Goal: Information Seeking & Learning: Check status

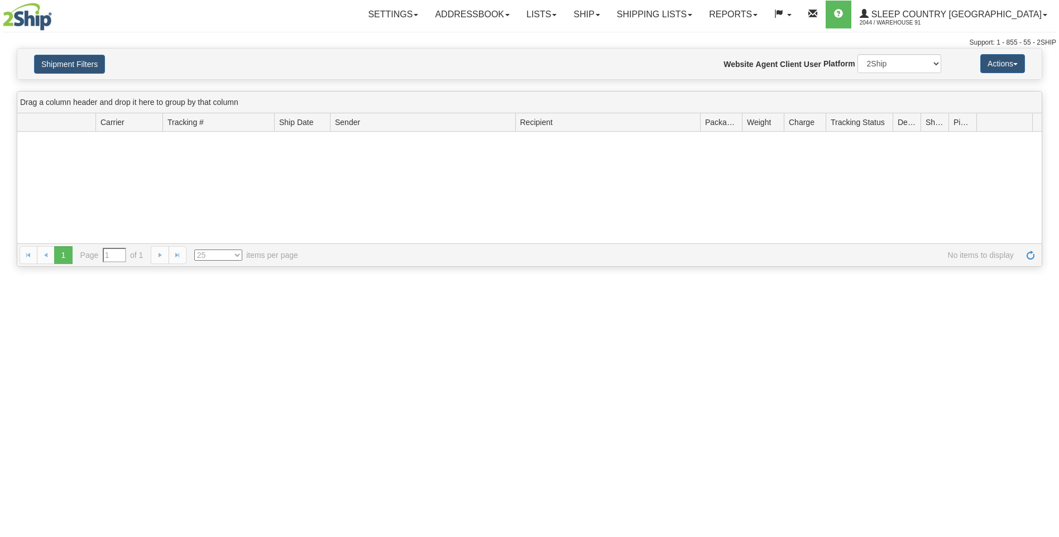
type input "From [DATE] To [DATE]"
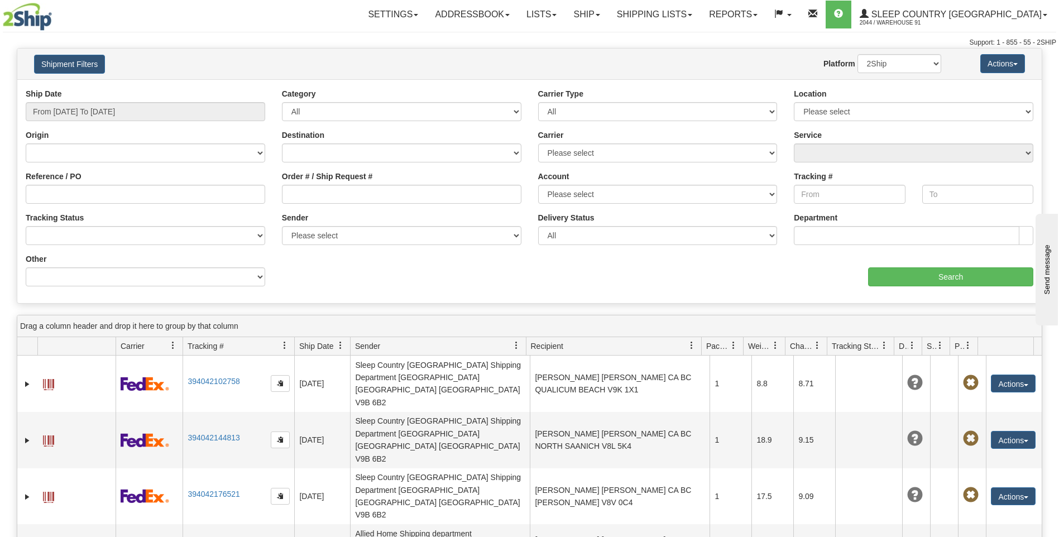
click at [687, 11] on link "Shipping lists" at bounding box center [654, 15] width 92 height 28
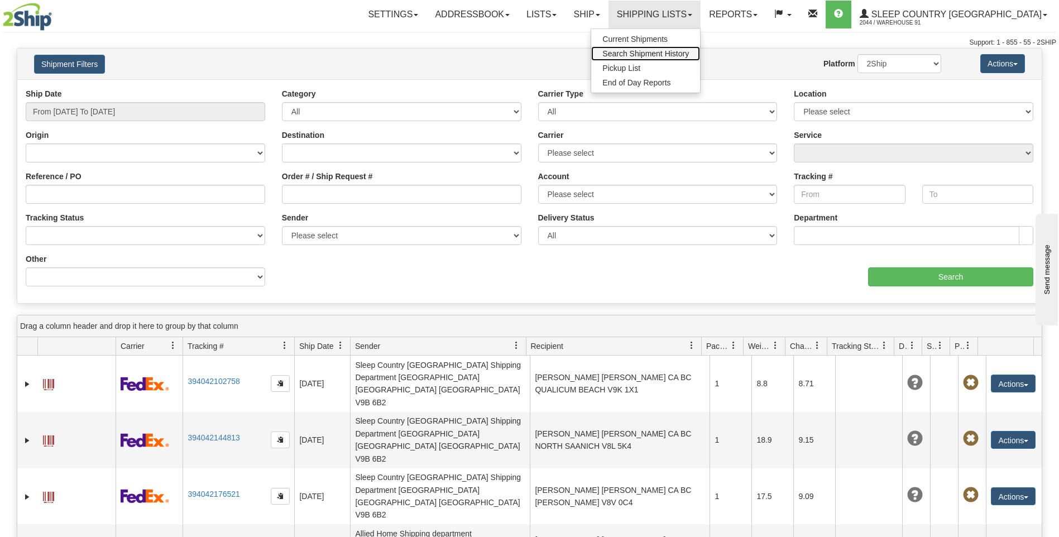
click at [682, 54] on span "Search Shipment History" at bounding box center [645, 53] width 87 height 9
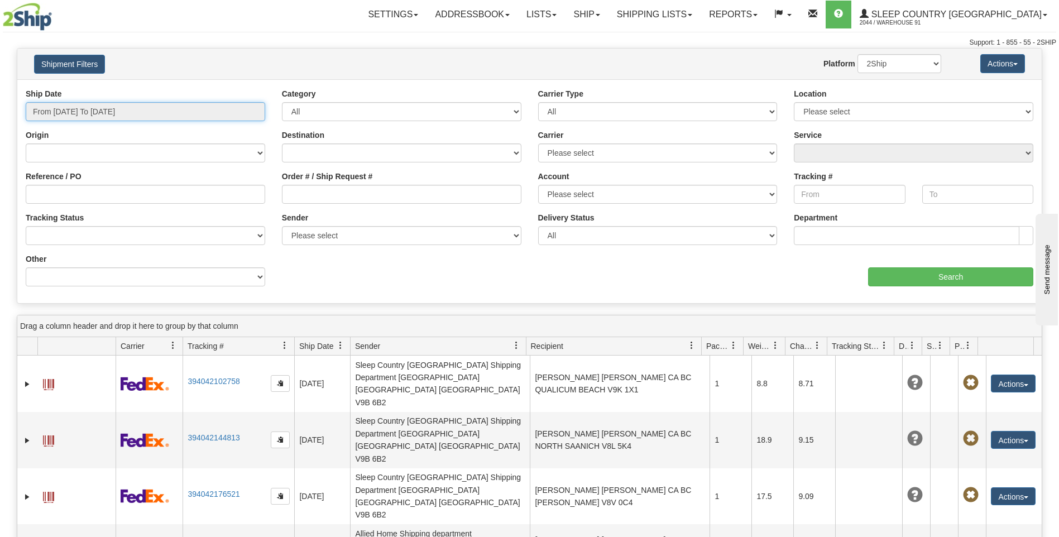
click at [249, 107] on input "From [DATE] To [DATE]" at bounding box center [145, 111] width 239 height 19
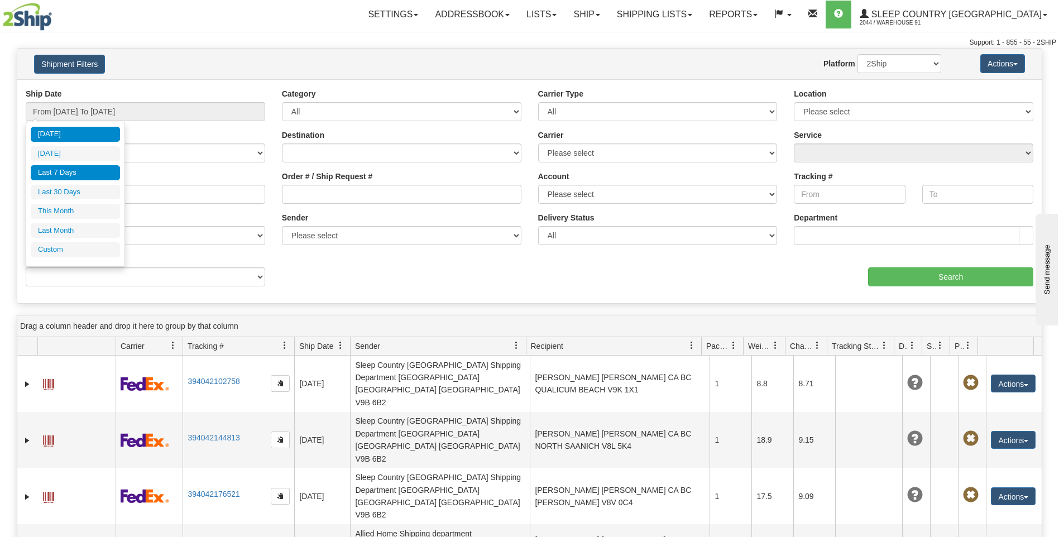
click at [70, 170] on li "Last 7 Days" at bounding box center [75, 172] width 89 height 15
type input "From 10/02/2025 To 10/08/2025"
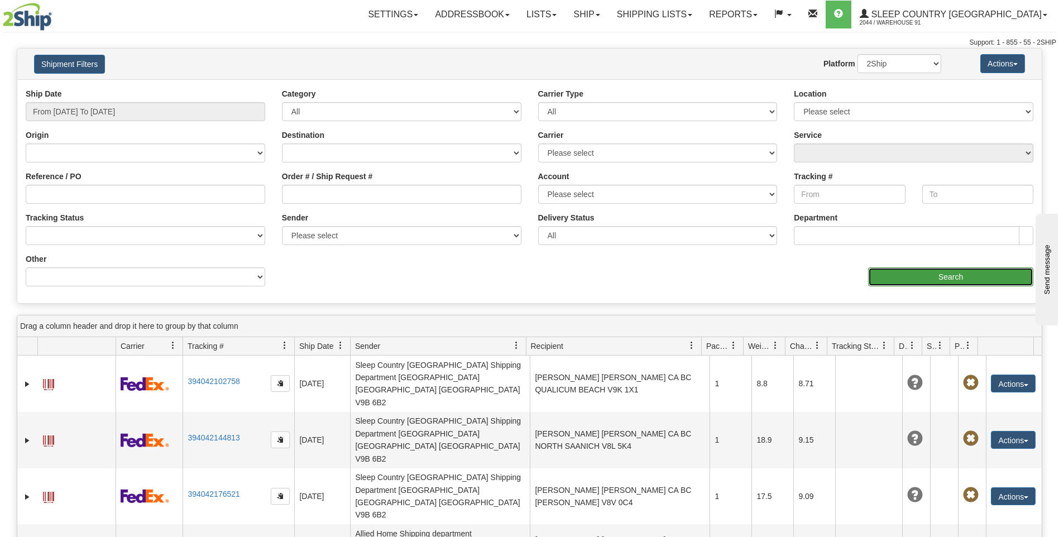
click at [879, 279] on input "Search" at bounding box center [950, 276] width 165 height 19
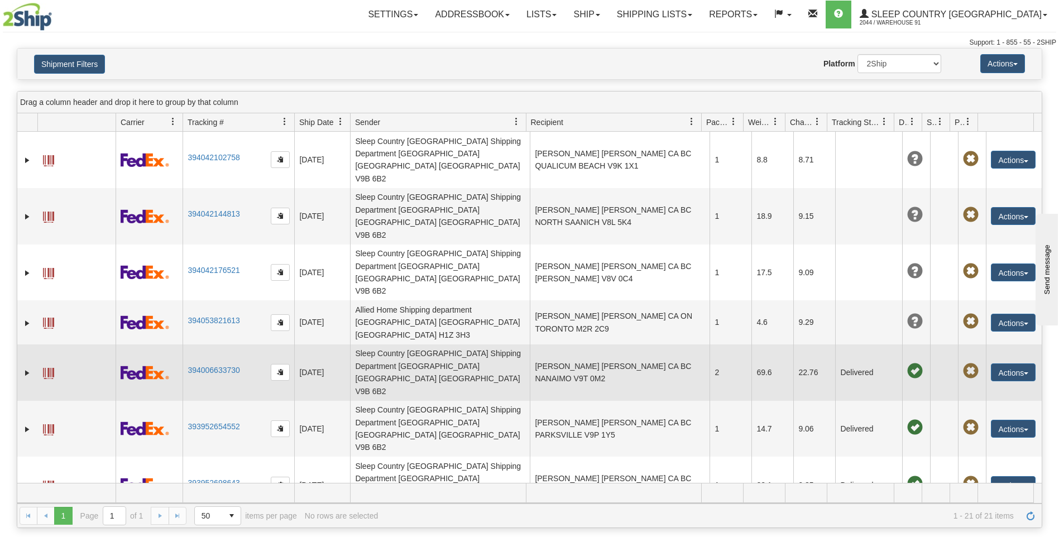
click at [589, 344] on td "[PERSON_NAME] [PERSON_NAME] CA BC NANAIMO V9T 0M2" at bounding box center [620, 372] width 180 height 56
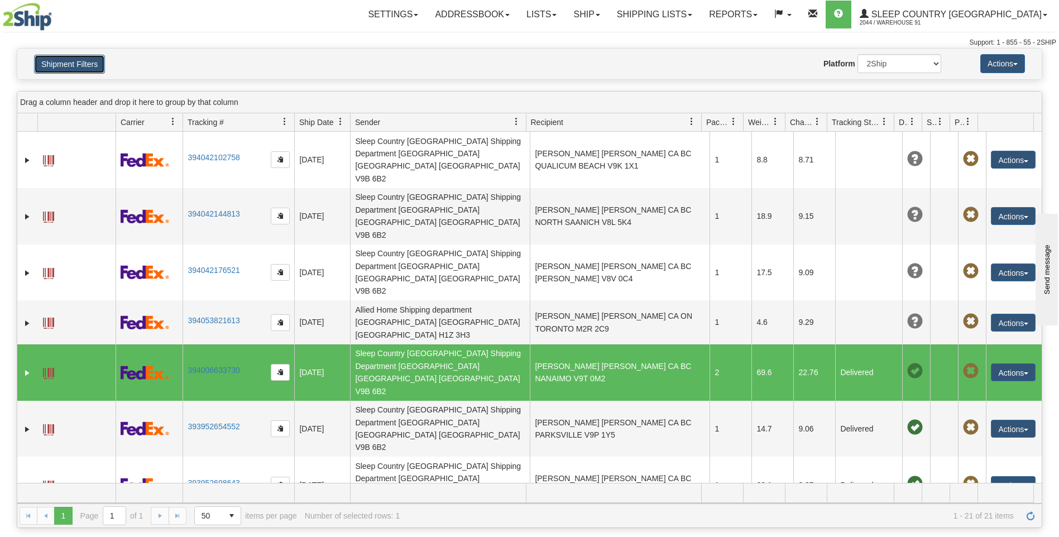
click at [76, 60] on button "Shipment Filters" at bounding box center [69, 64] width 71 height 19
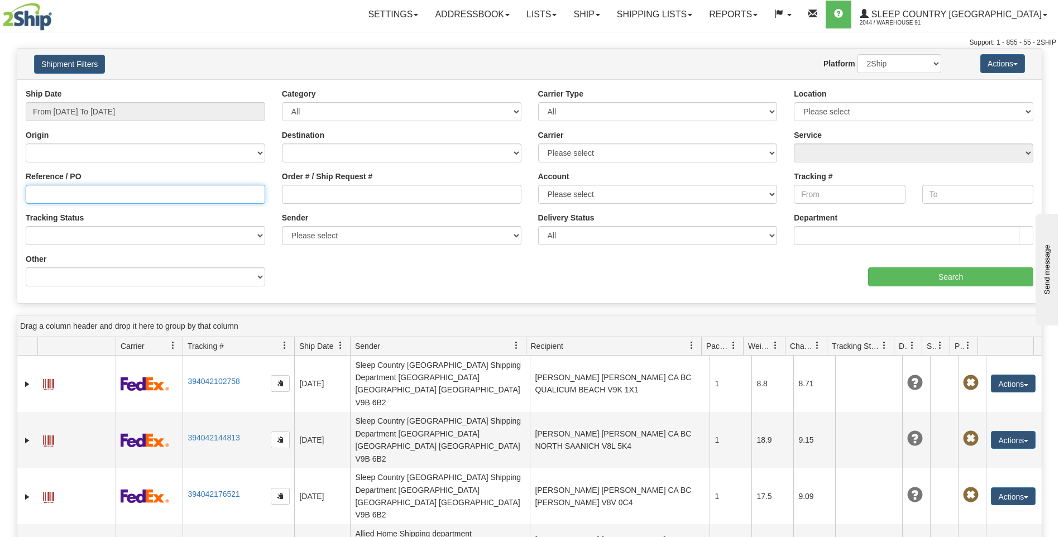
click at [49, 189] on input "Reference / PO" at bounding box center [145, 194] width 239 height 19
click at [64, 64] on button "Shipment Filters" at bounding box center [69, 64] width 71 height 19
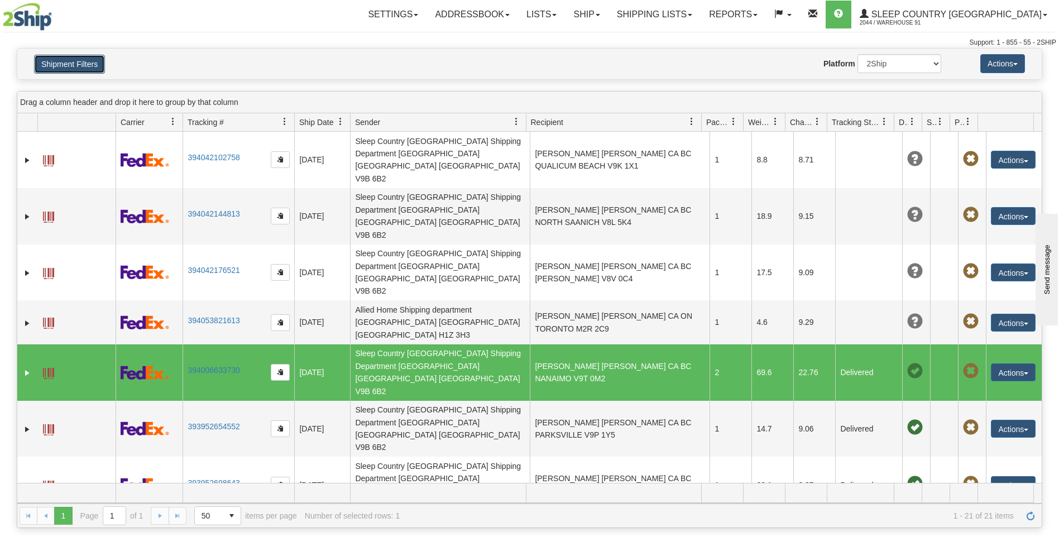
click at [65, 64] on button "Shipment Filters" at bounding box center [69, 64] width 71 height 19
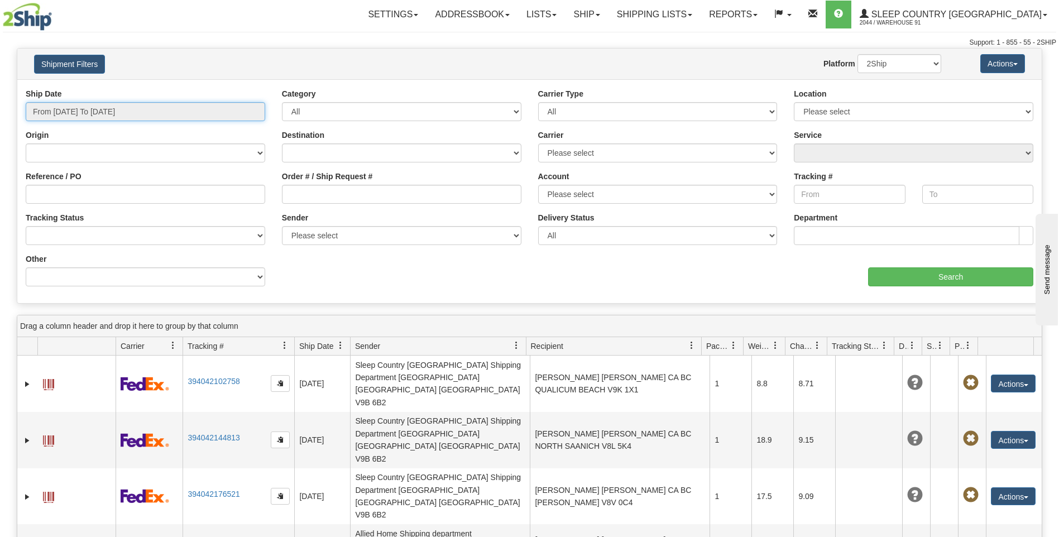
click at [156, 110] on input "From 10/02/2025 To 10/08/2025" at bounding box center [145, 111] width 239 height 19
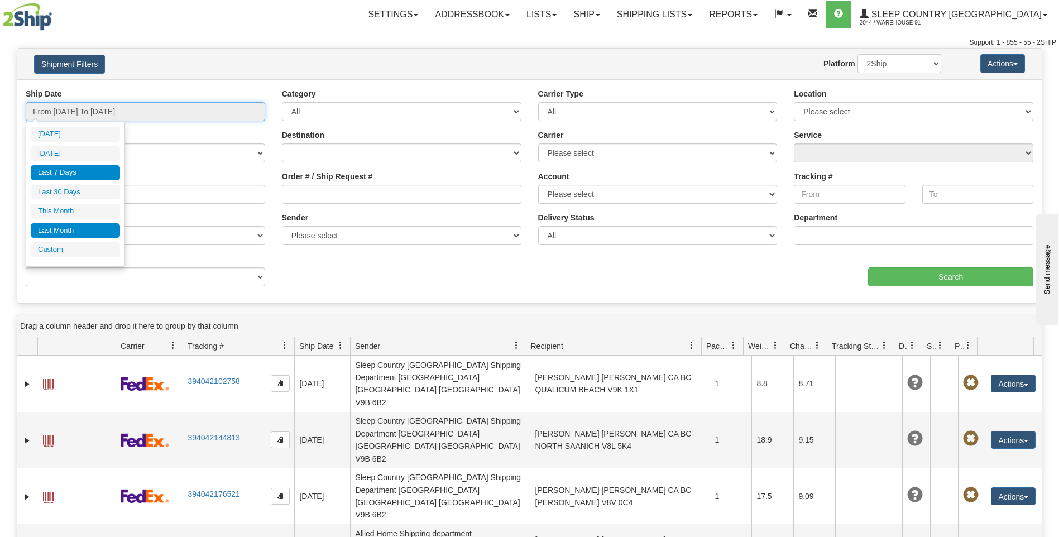
type input "10/01/2025"
type input "10/31/2025"
type input "10/02/2025"
type input "[DATE]"
type input "09/01/2025"
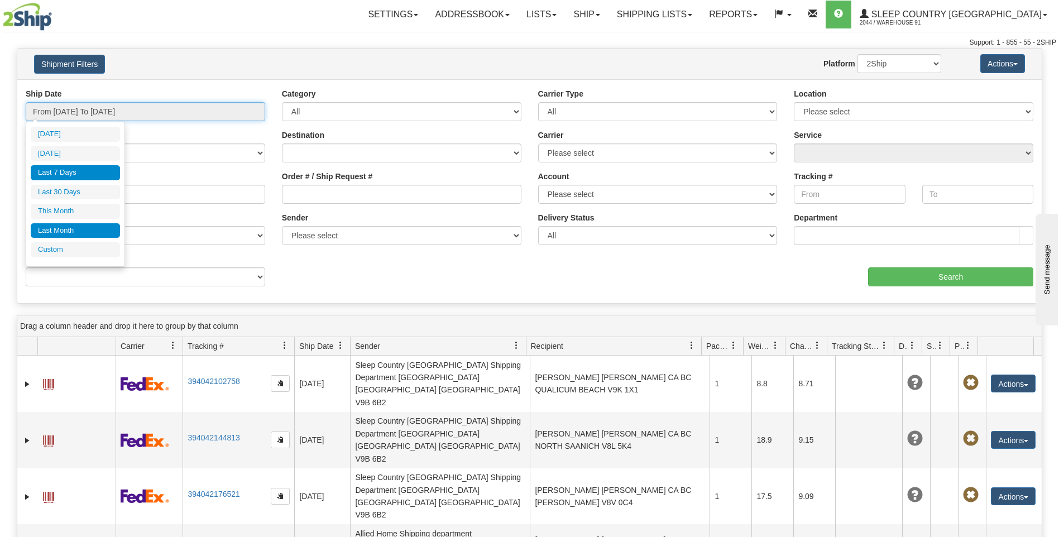
type input "09/30/2025"
type input "10/02/2025"
type input "[DATE]"
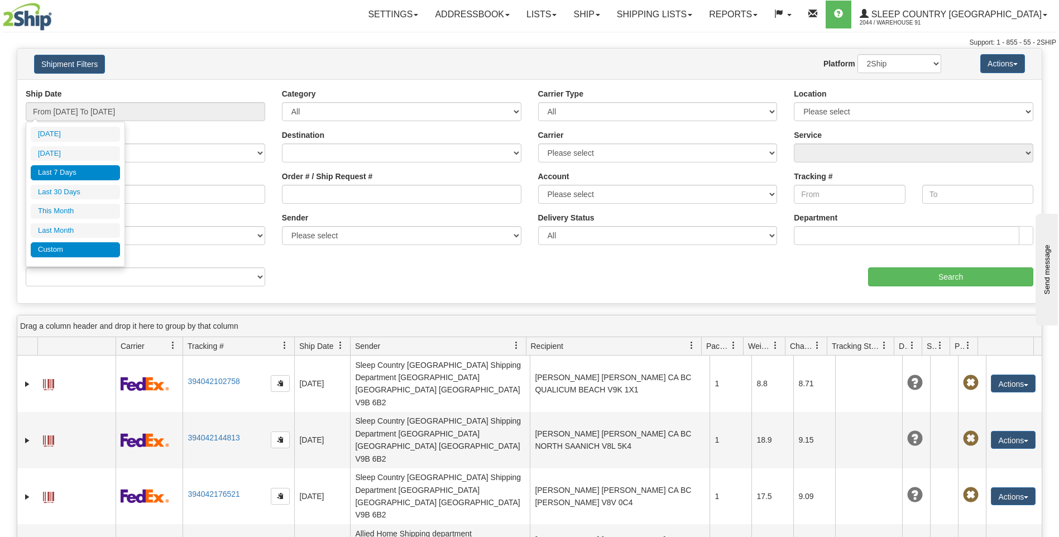
click at [68, 248] on li "Custom" at bounding box center [75, 249] width 89 height 15
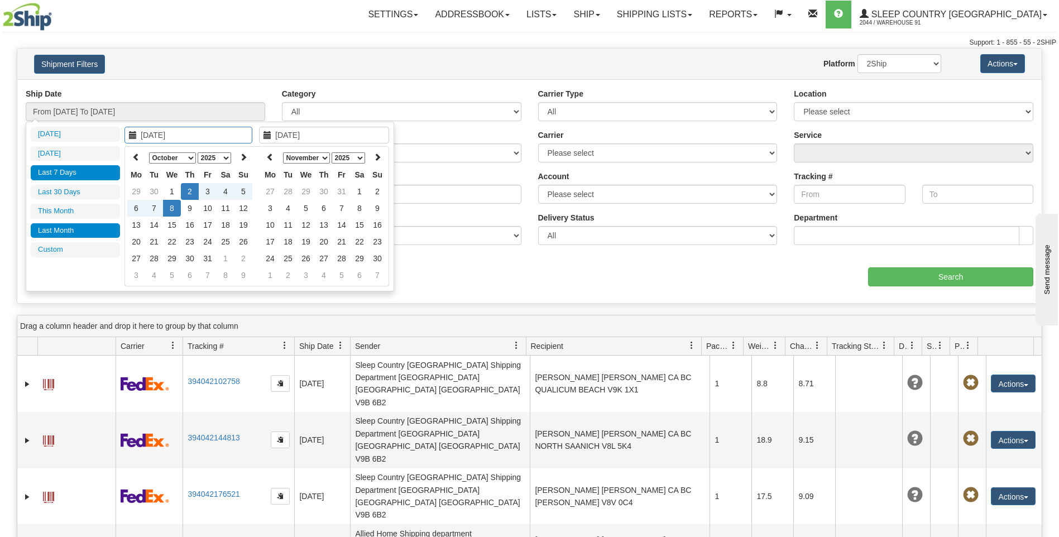
type input "09/01/2025"
type input "09/30/2025"
type input "10/02/2025"
type input "[DATE]"
type input "10/01/2025"
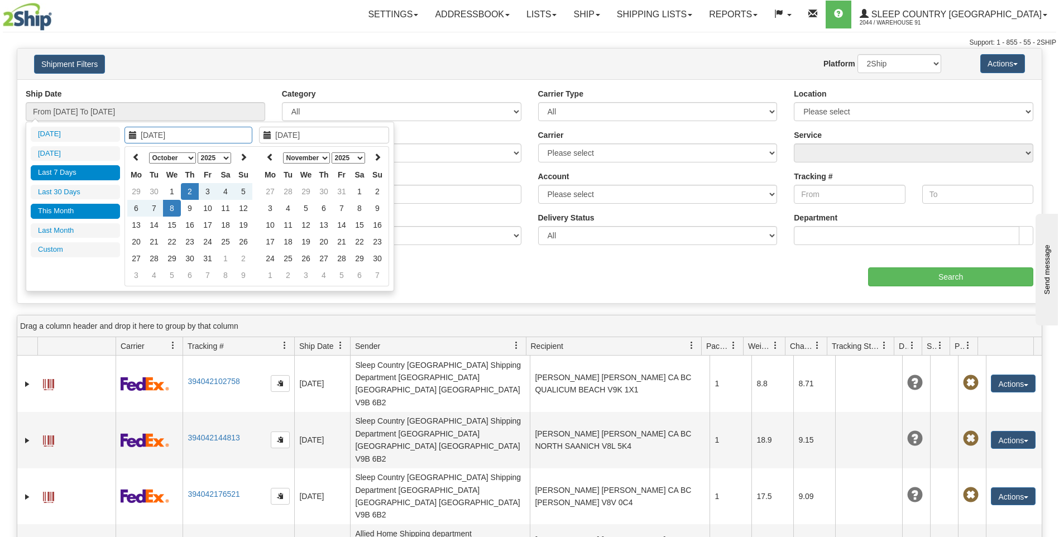
type input "10/31/2025"
type input "09/09/2025"
type input "[DATE]"
type input "10/02/2025"
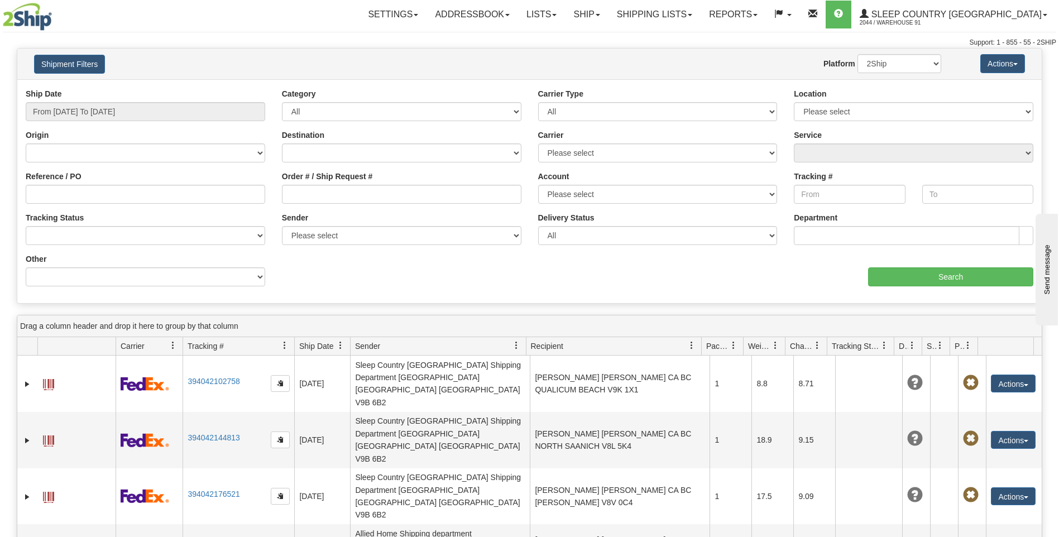
click at [267, 46] on div "Support: 1 - 855 - 55 - 2SHIP" at bounding box center [529, 42] width 1053 height 9
click at [65, 191] on input "Reference / PO" at bounding box center [145, 194] width 239 height 19
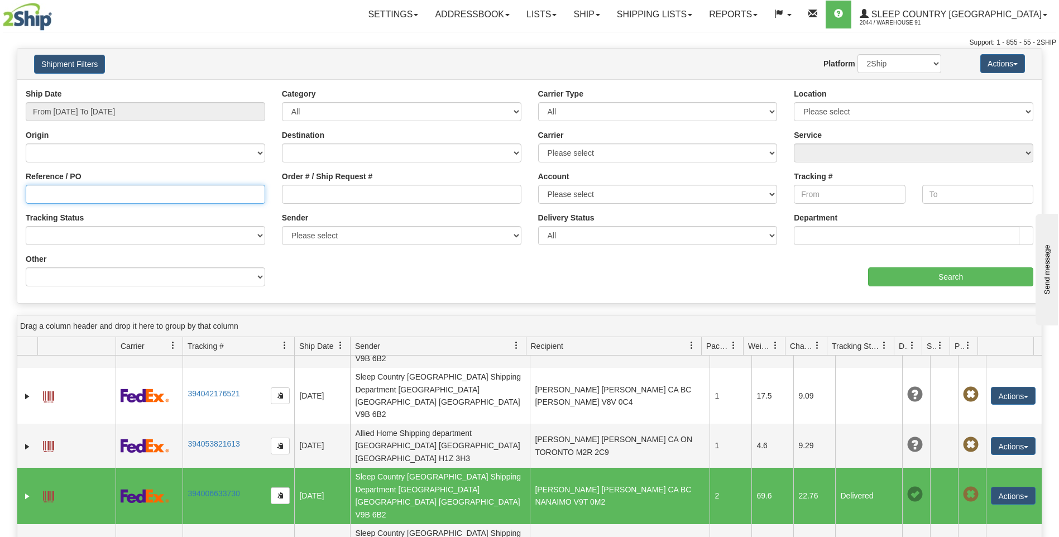
scroll to position [112, 0]
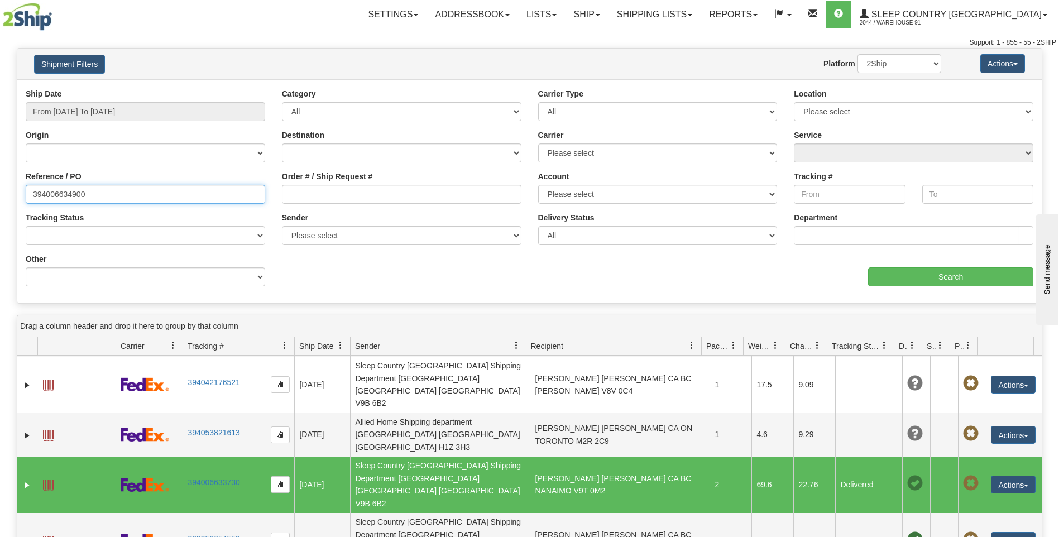
type input "394006634900"
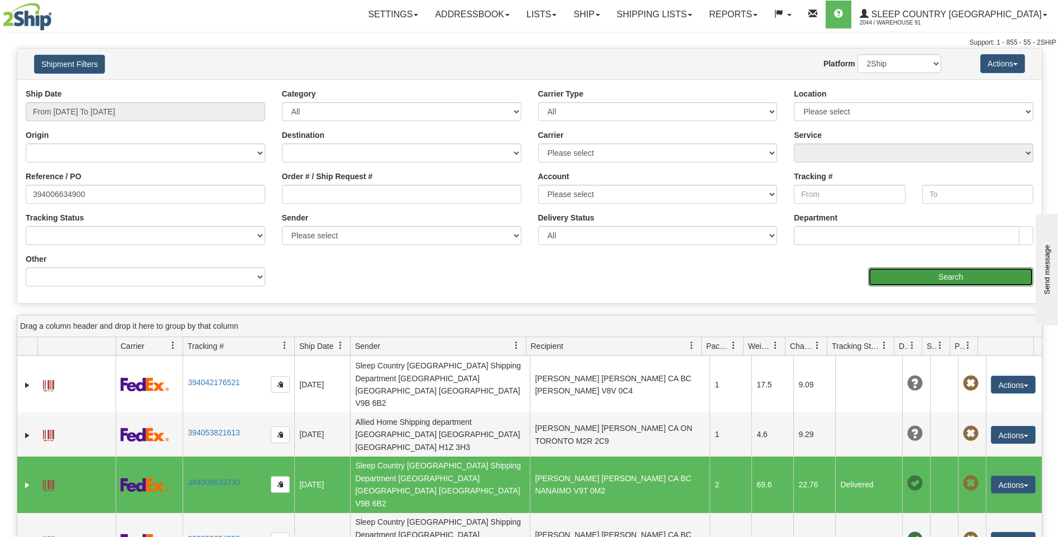
click at [943, 279] on input "Search" at bounding box center [950, 276] width 165 height 19
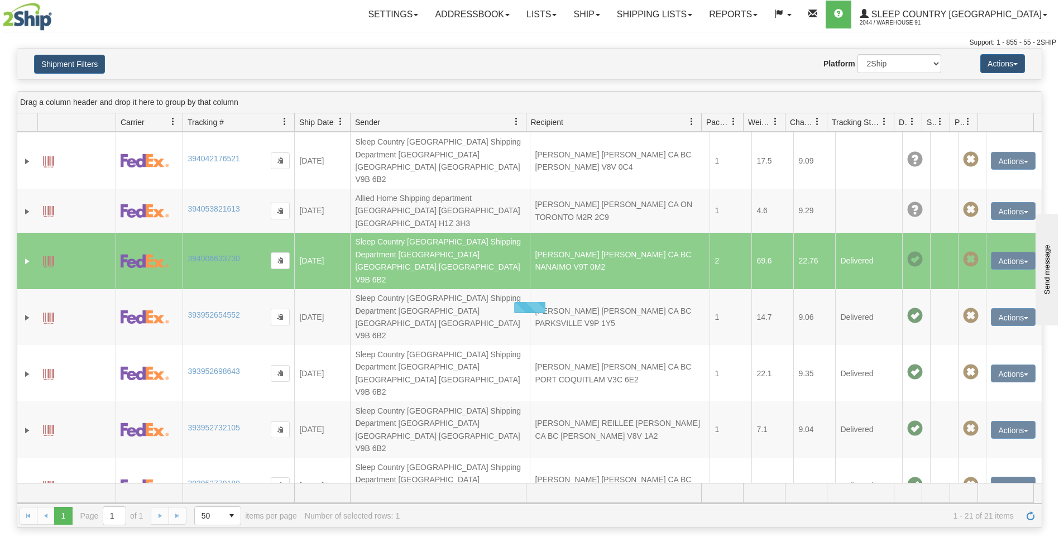
scroll to position [0, 0]
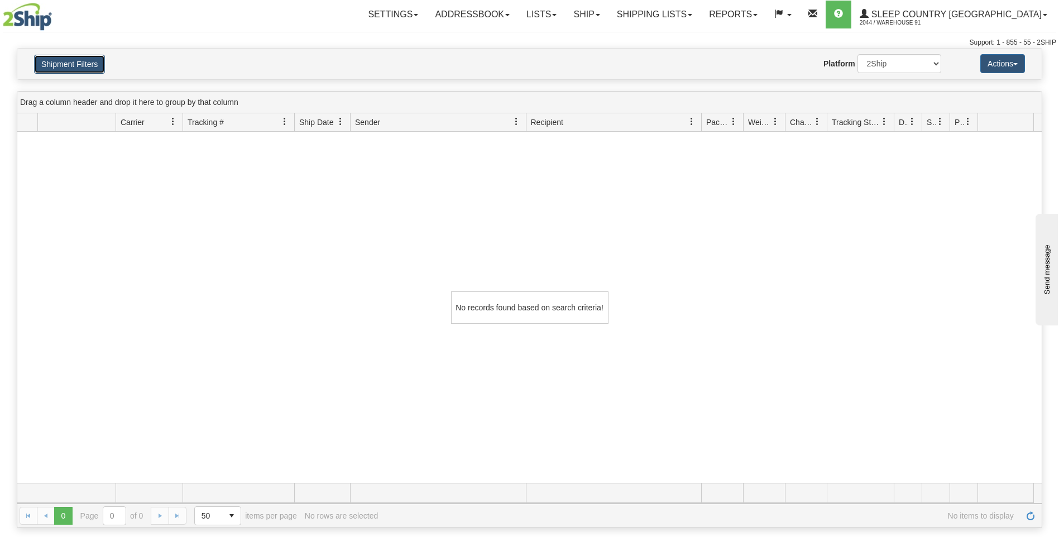
click at [68, 64] on button "Shipment Filters" at bounding box center [69, 64] width 71 height 19
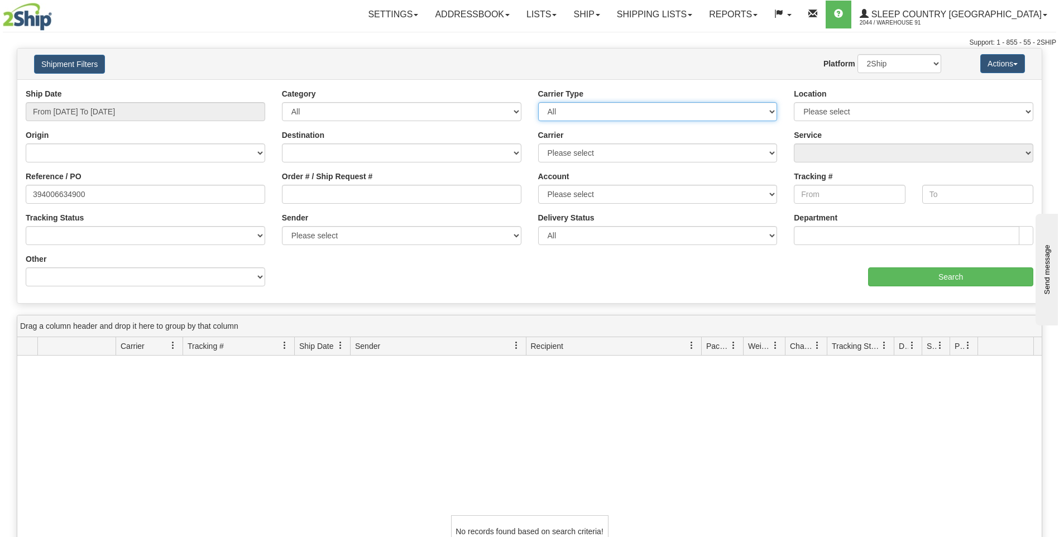
click at [771, 111] on select "All Most Common Small Package (Parcel / Courier) International Less Than Truckl…" at bounding box center [657, 111] width 239 height 19
click at [772, 111] on select "All Most Common Small Package (Parcel / Courier) International Less Than Truckl…" at bounding box center [657, 111] width 239 height 19
click at [771, 151] on select "Please select Canada Post Canpar FedEx My Carrier Purolator UPS" at bounding box center [657, 152] width 239 height 19
select select "2"
click at [538, 143] on select "Please select Canada Post Canpar FedEx My Carrier Purolator UPS" at bounding box center [657, 152] width 239 height 19
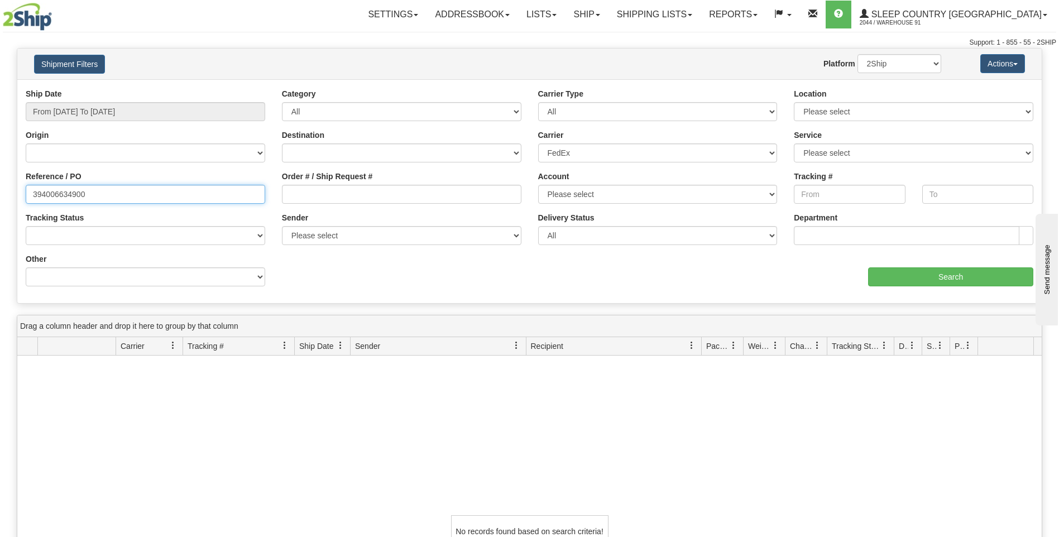
drag, startPoint x: 30, startPoint y: 190, endPoint x: 102, endPoint y: 198, distance: 73.0
click at [102, 198] on input "394006634900" at bounding box center [145, 194] width 239 height 19
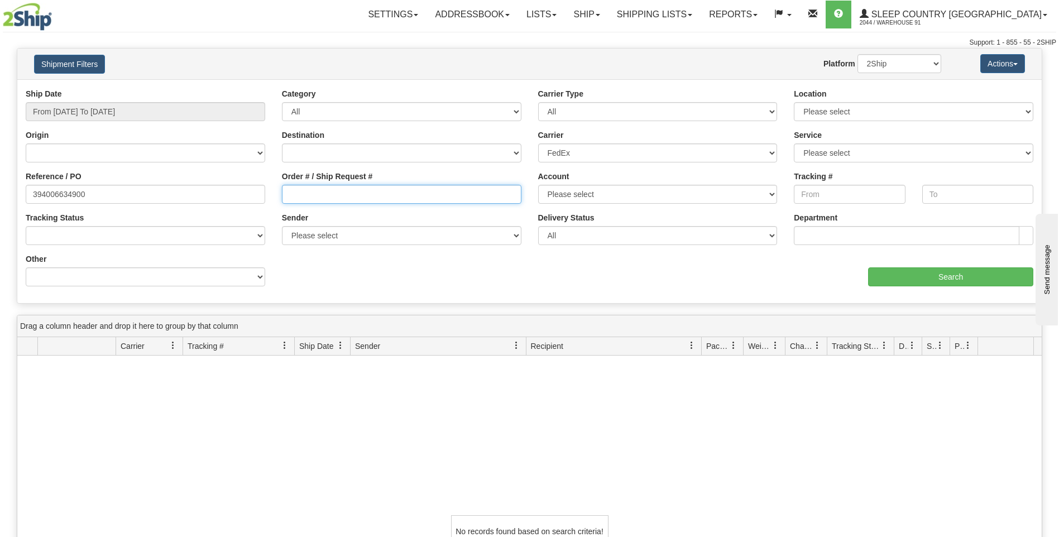
click at [306, 194] on input "Order # / Ship Request #" at bounding box center [401, 194] width 239 height 19
paste input "394006634900"
type input "394006634900"
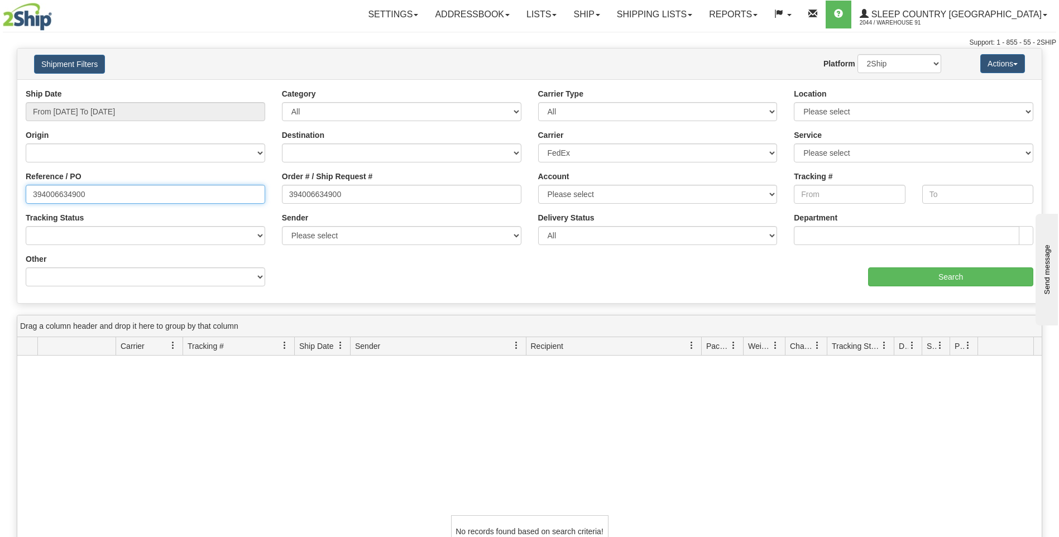
drag, startPoint x: 97, startPoint y: 194, endPoint x: 6, endPoint y: 190, distance: 90.5
click at [6, 190] on div "Please wait... × Confirm Delete Delete Cancel × Confirm Delete Yes No Cancel × …" at bounding box center [529, 400] width 1059 height 704
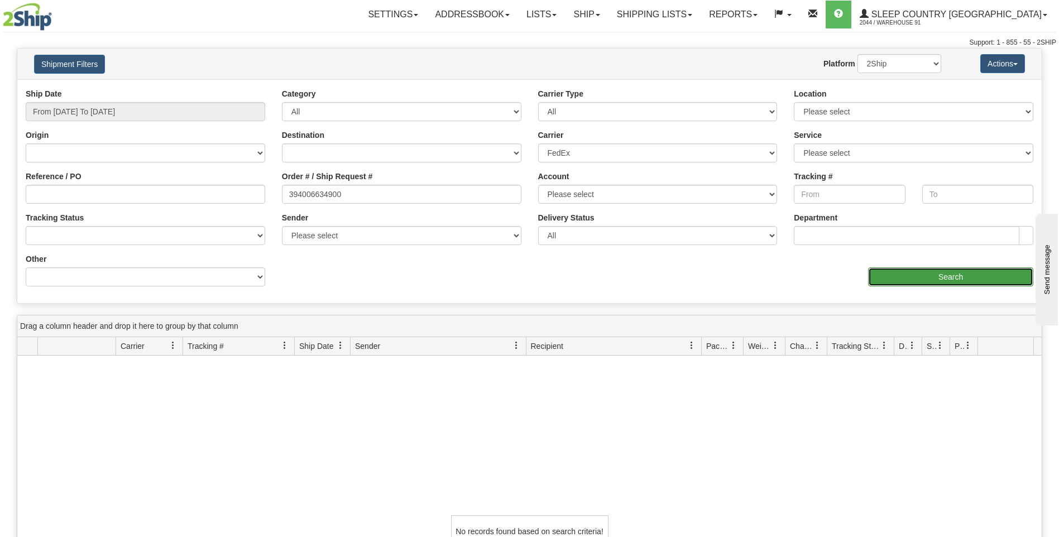
click at [890, 274] on input "Search" at bounding box center [950, 276] width 165 height 19
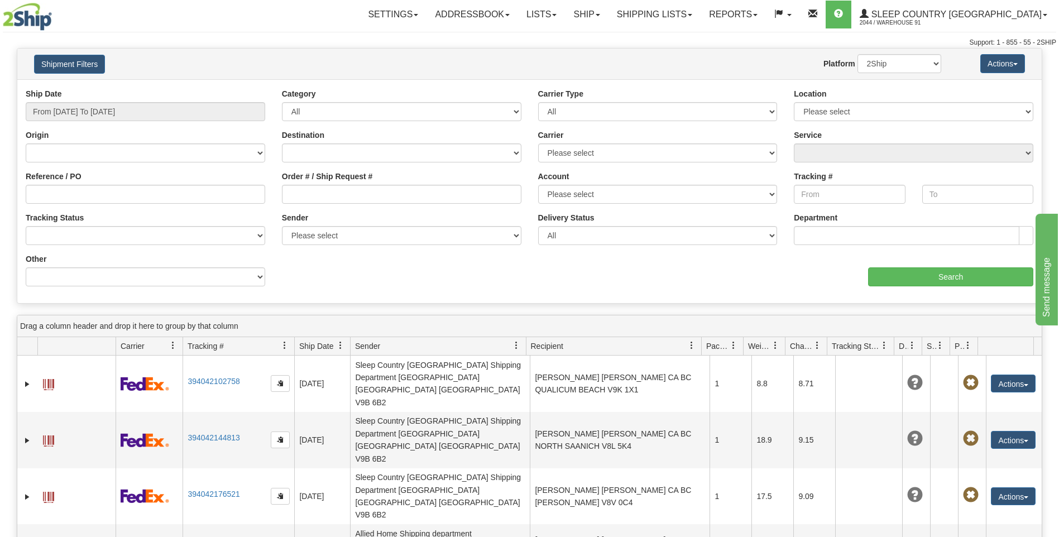
click at [249, 114] on input "From [DATE] To [DATE]" at bounding box center [145, 111] width 239 height 19
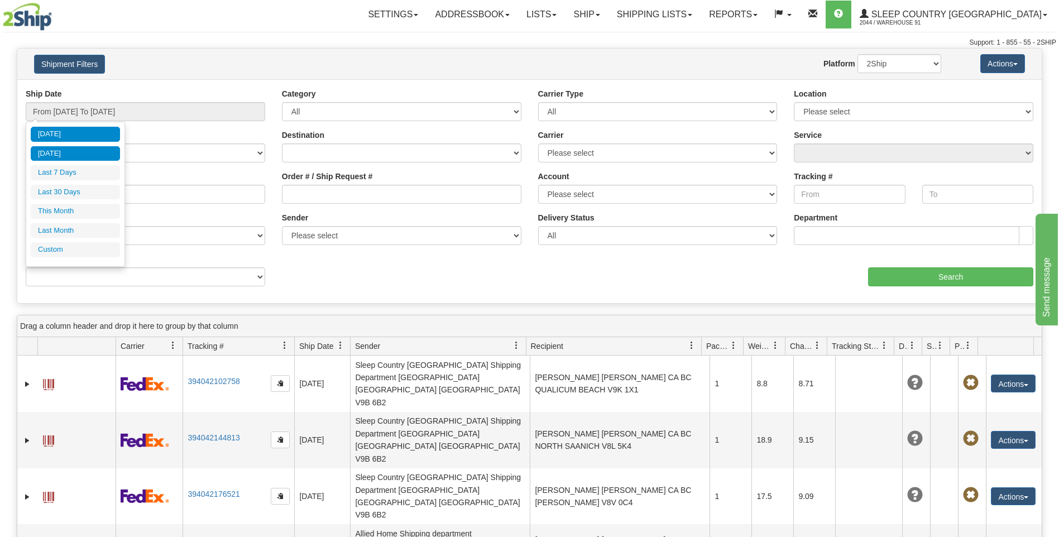
click at [58, 154] on li "[DATE]" at bounding box center [75, 153] width 89 height 15
click at [260, 113] on input "From 10/07/2025 To 10/07/2025" at bounding box center [145, 111] width 239 height 19
click at [64, 177] on li "Last 7 Days" at bounding box center [75, 172] width 89 height 15
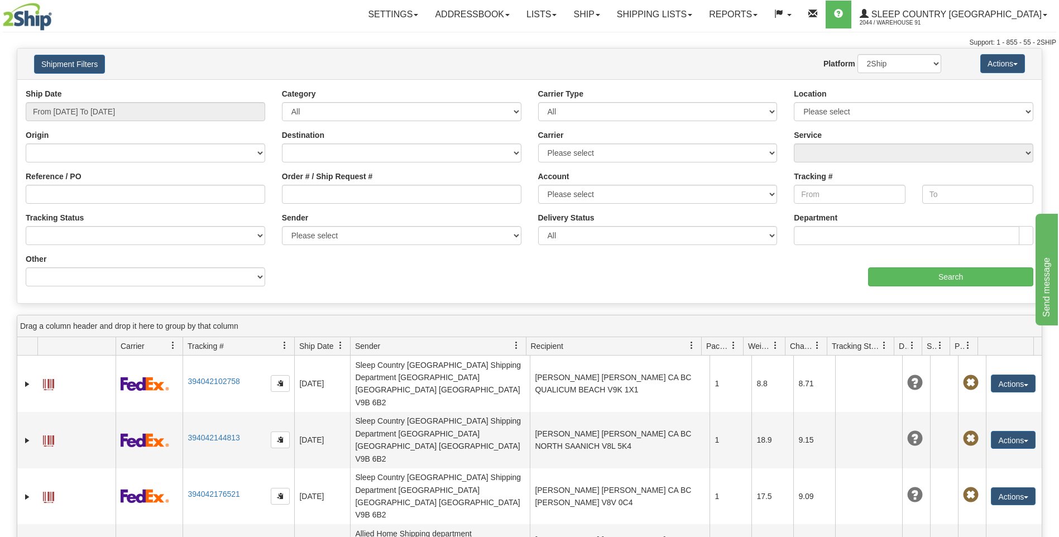
click at [690, 349] on span at bounding box center [691, 345] width 9 height 9
click at [689, 284] on div "aaa Search" at bounding box center [786, 269] width 512 height 33
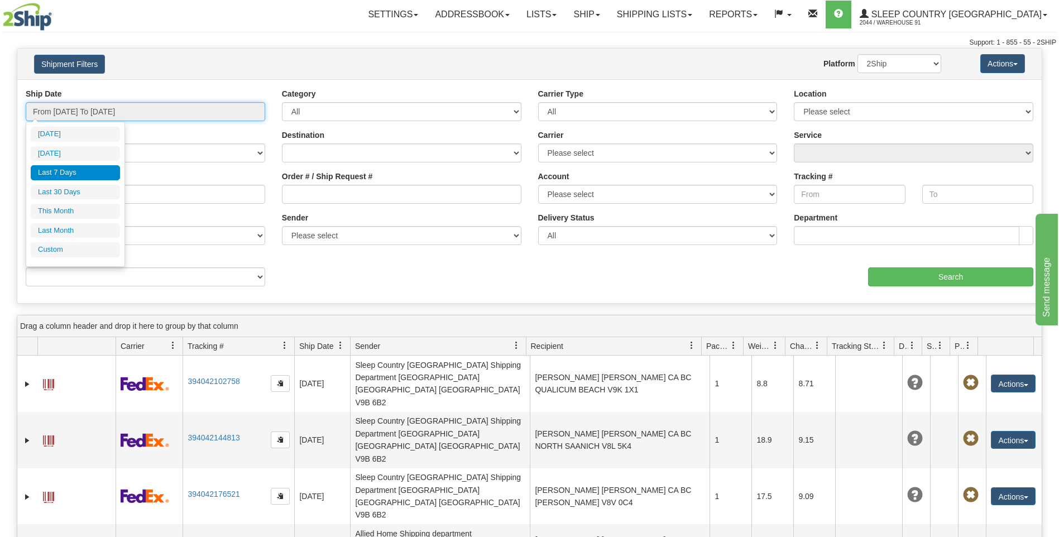
click at [161, 109] on input "From 10/02/2025 To 10/08/2025" at bounding box center [145, 111] width 239 height 19
click at [59, 193] on li "Last 30 Days" at bounding box center [75, 192] width 89 height 15
type input "From 09/09/2025 To 10/08/2025"
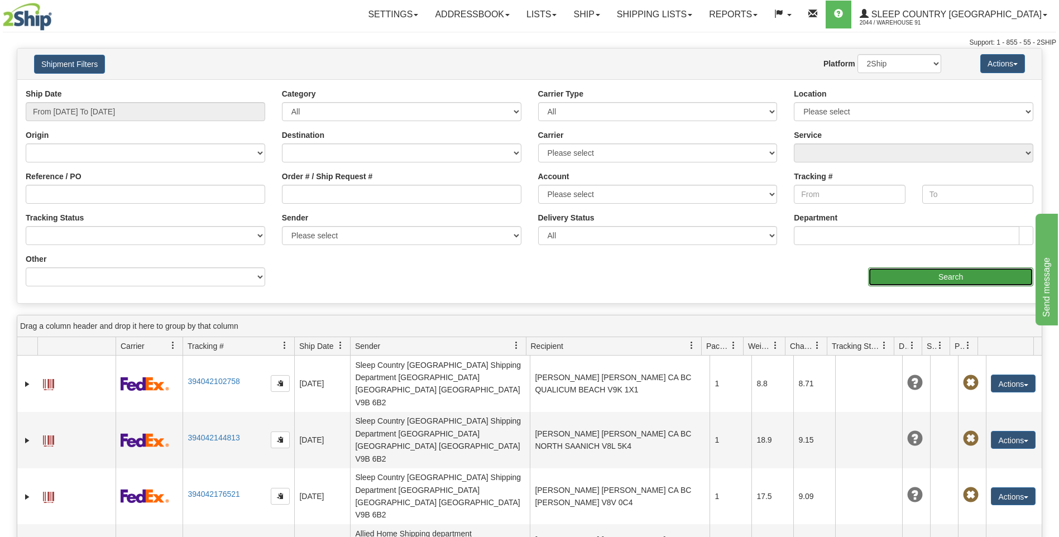
click at [929, 274] on input "Search" at bounding box center [950, 276] width 165 height 19
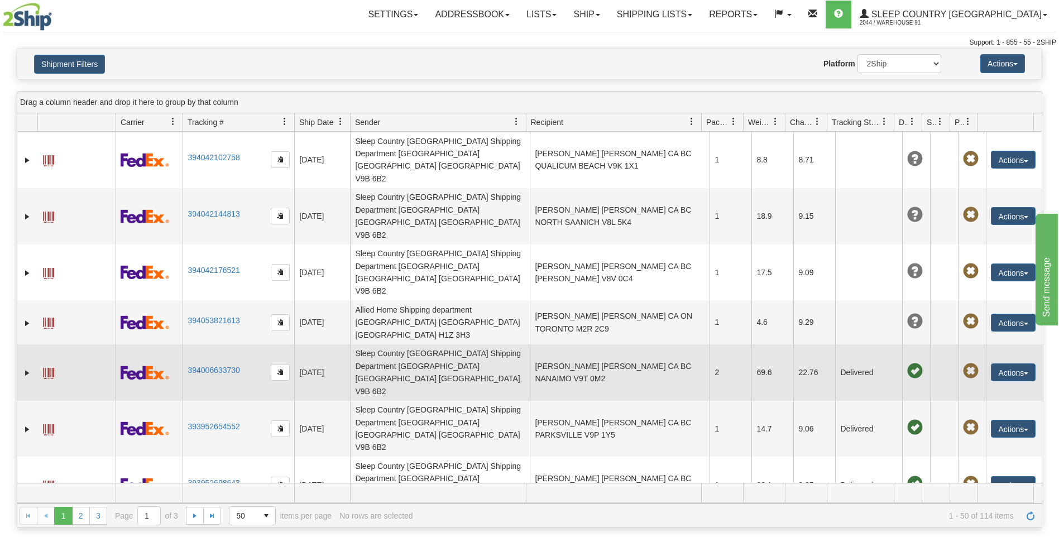
click at [604, 344] on td "[PERSON_NAME] [PERSON_NAME] CA BC NANAIMO V9T 0M2" at bounding box center [620, 372] width 180 height 56
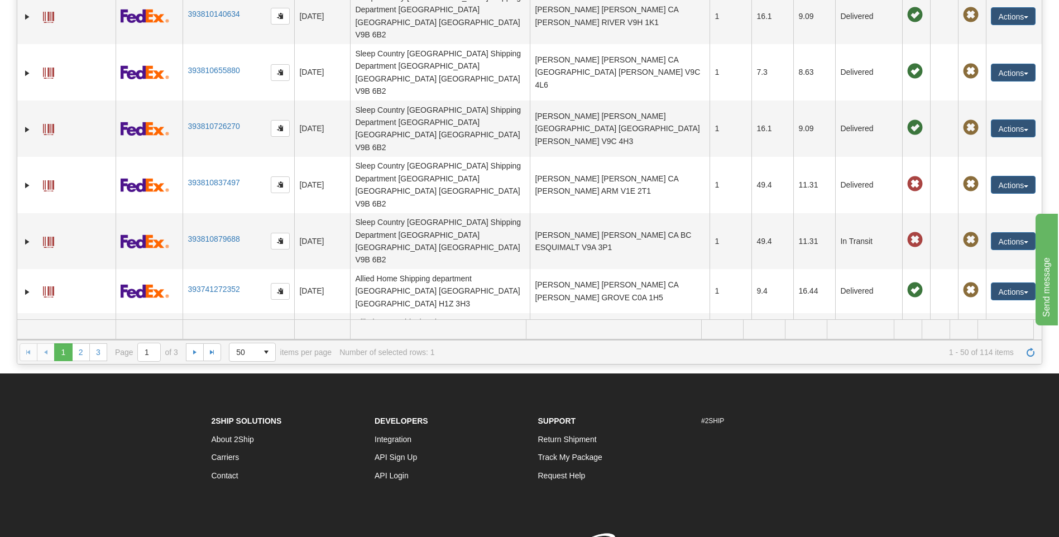
scroll to position [167, 0]
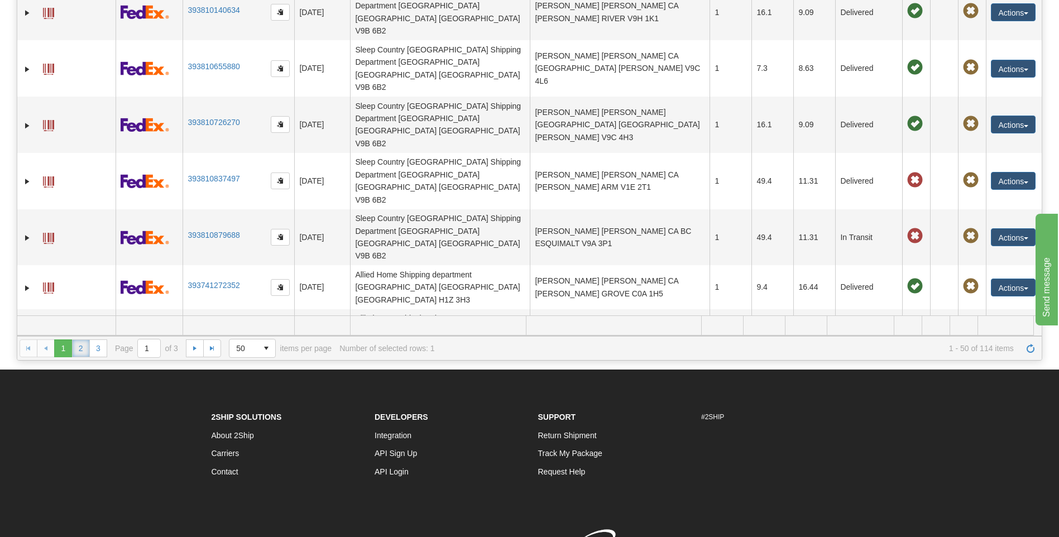
click at [82, 347] on link "2" at bounding box center [81, 348] width 18 height 18
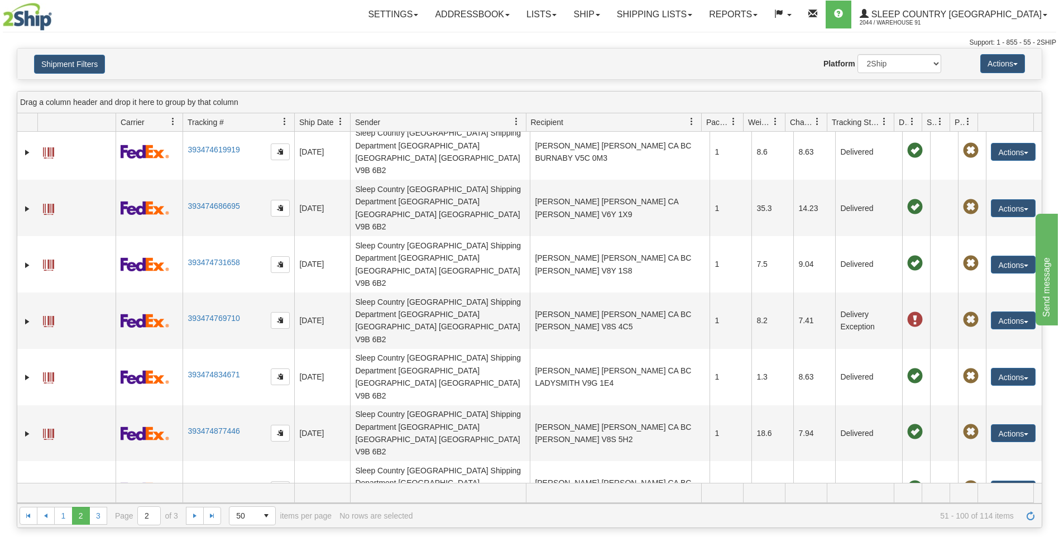
scroll to position [335, 0]
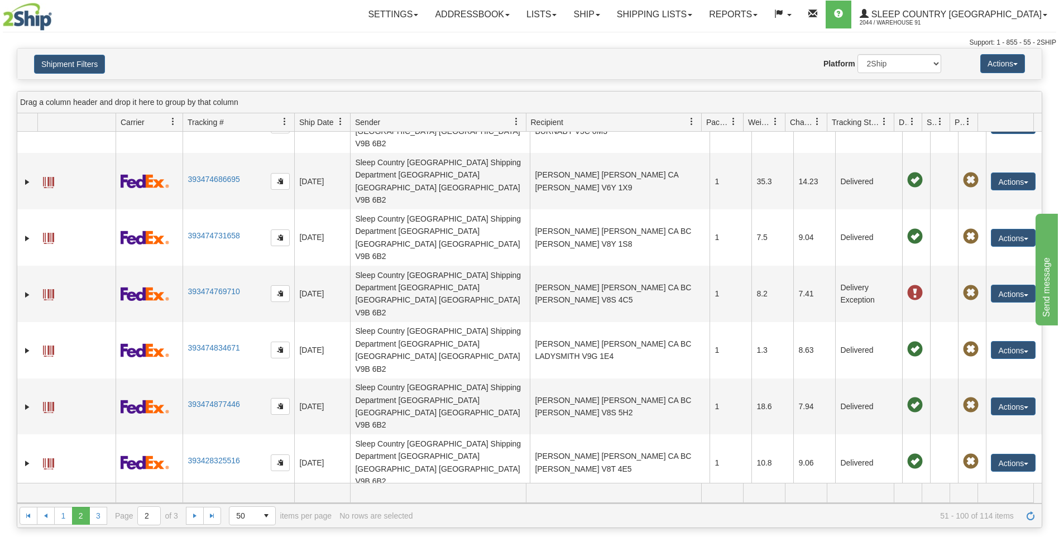
click at [173, 119] on span at bounding box center [173, 121] width 9 height 9
click at [141, 122] on span "Carrier" at bounding box center [133, 122] width 24 height 11
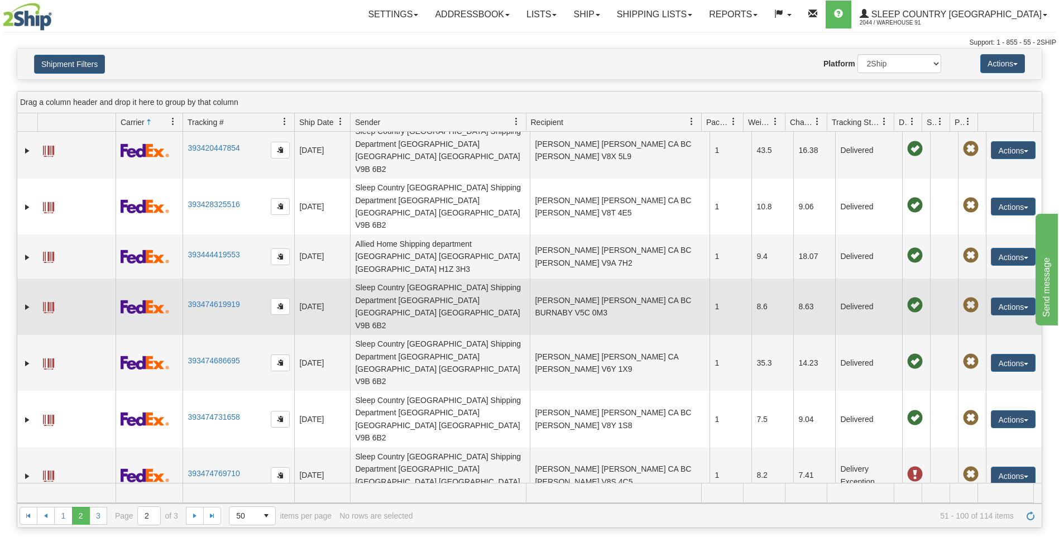
scroll to position [0, 0]
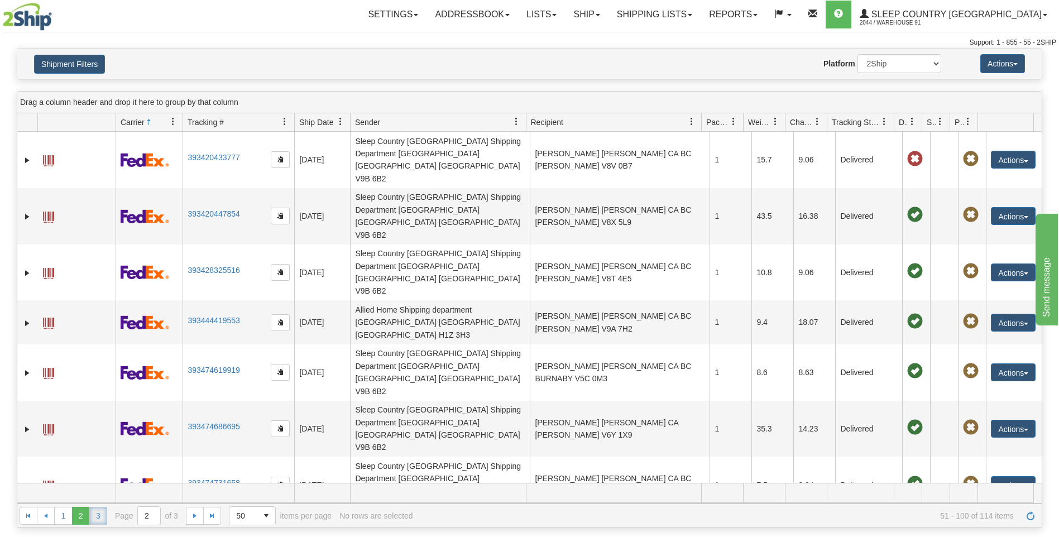
click at [101, 517] on link "3" at bounding box center [98, 516] width 18 height 18
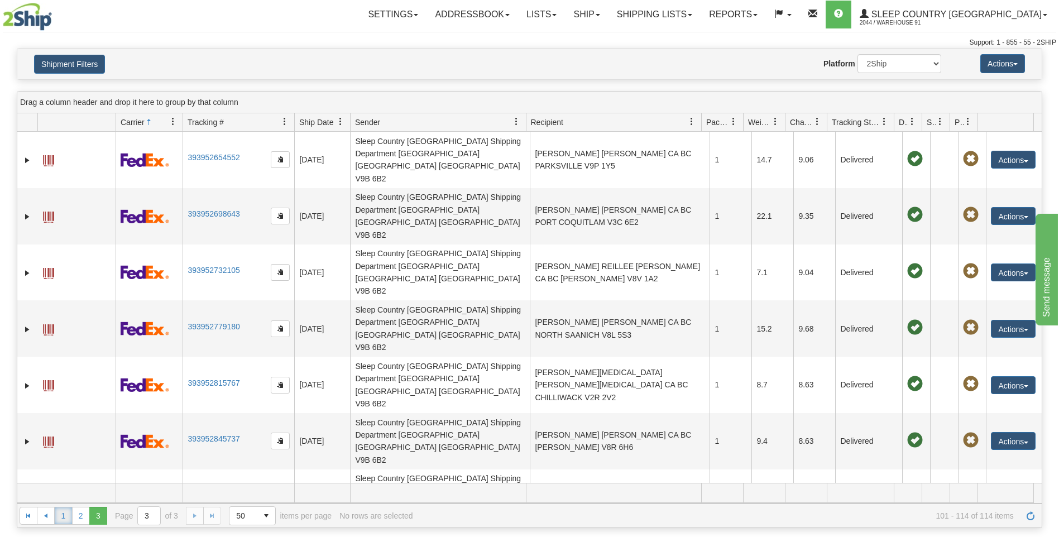
click at [61, 518] on link "1" at bounding box center [63, 516] width 18 height 18
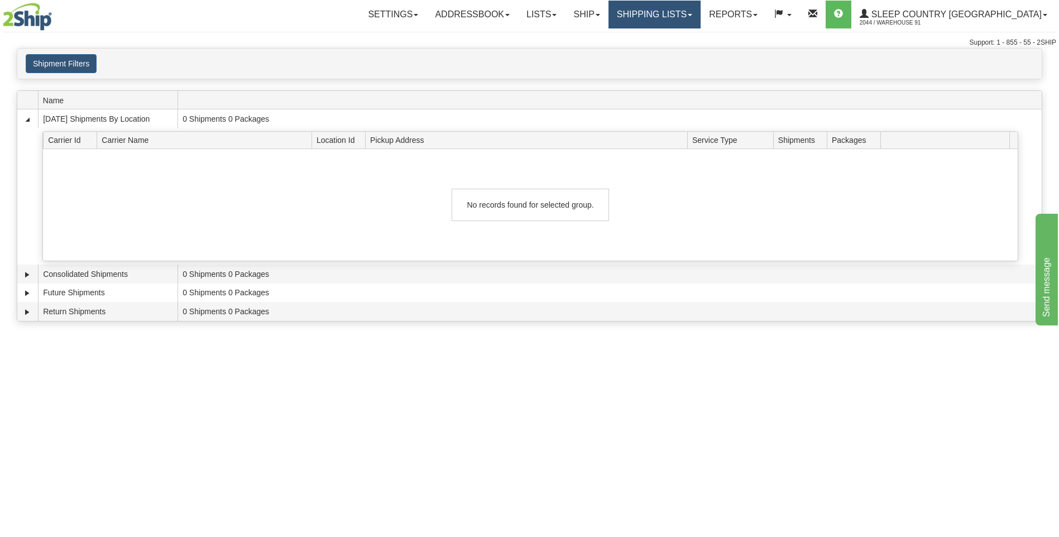
click at [701, 18] on link "Shipping lists" at bounding box center [654, 15] width 92 height 28
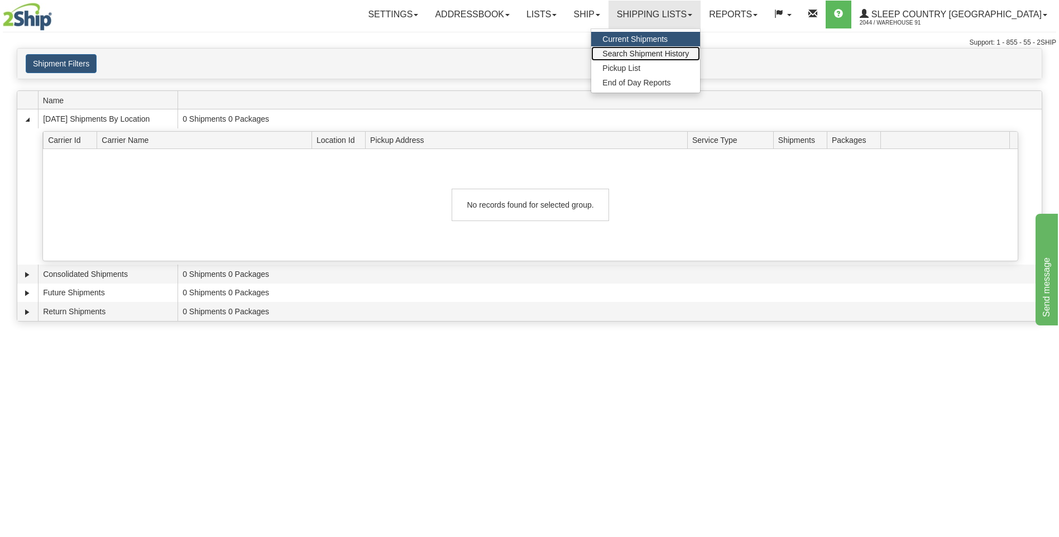
click at [689, 50] on span "Search Shipment History" at bounding box center [645, 53] width 87 height 9
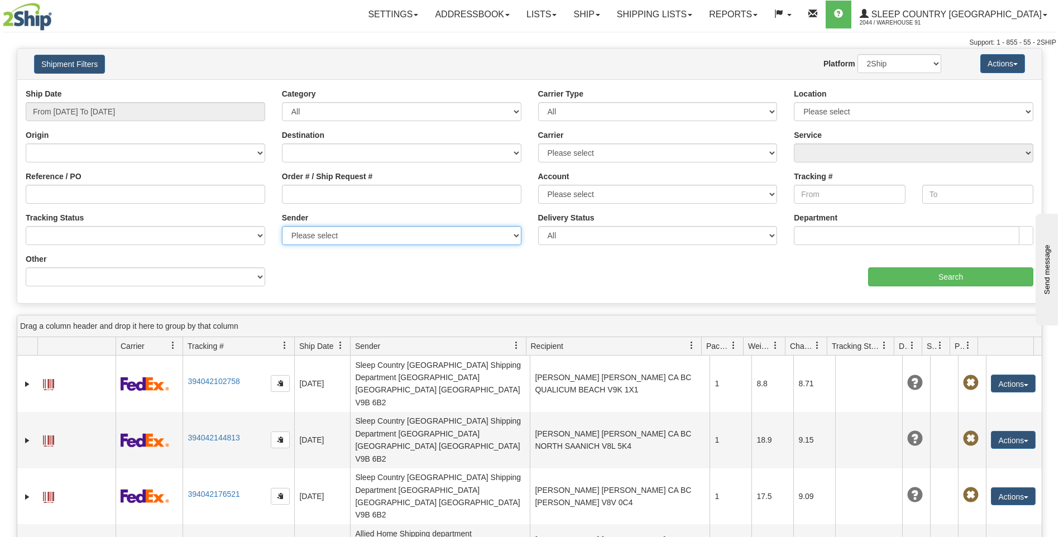
click at [514, 234] on select "Please select Sleep Country Canada, Warehouse 91 , (CA) SleepCountry, Shipping …" at bounding box center [401, 235] width 239 height 19
select select "32582"
click at [282, 226] on select "Please select Sleep Country Canada, Warehouse 91 , (CA) SleepCountry, Shipping …" at bounding box center [401, 235] width 239 height 19
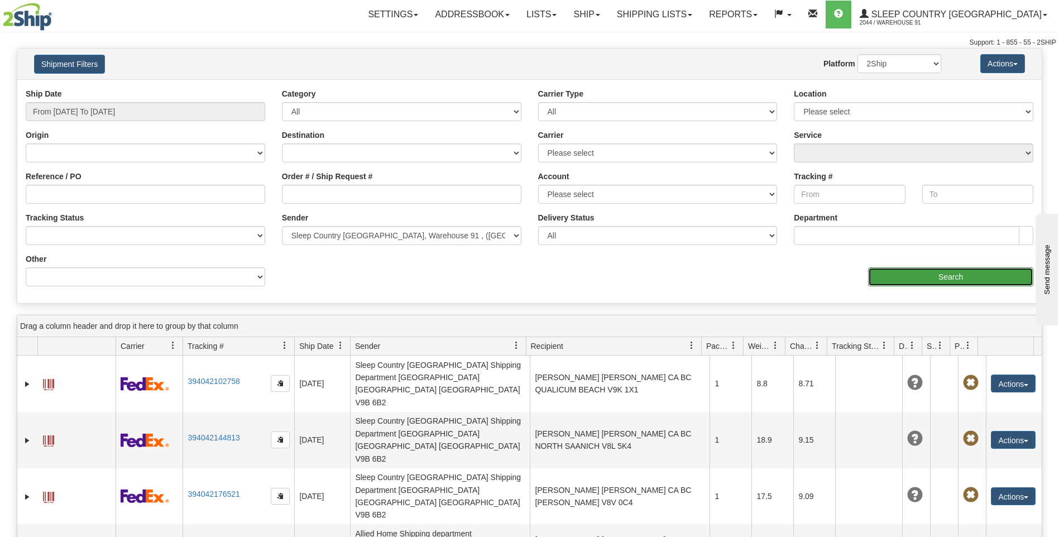
click at [883, 275] on input "Search" at bounding box center [950, 276] width 165 height 19
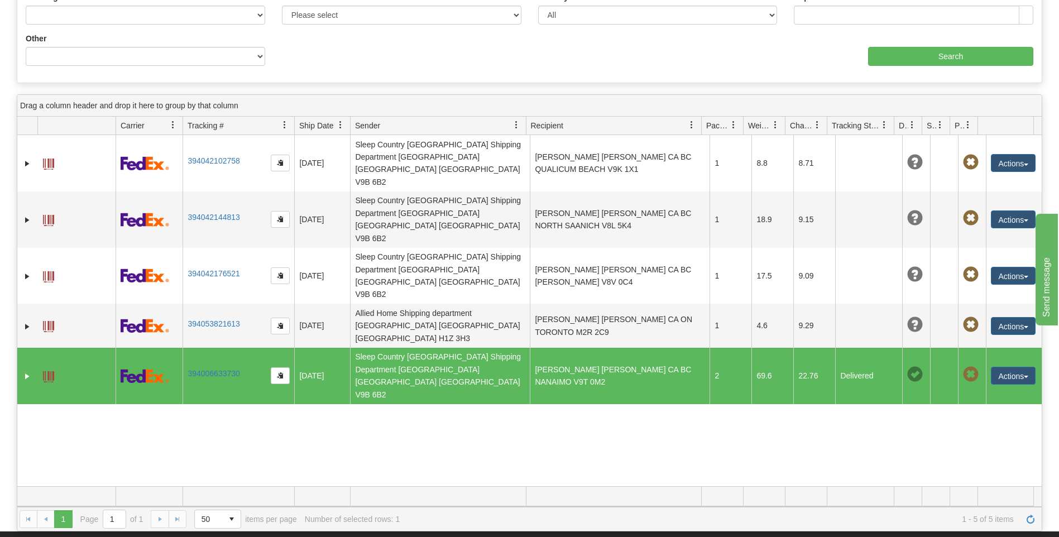
scroll to position [223, 0]
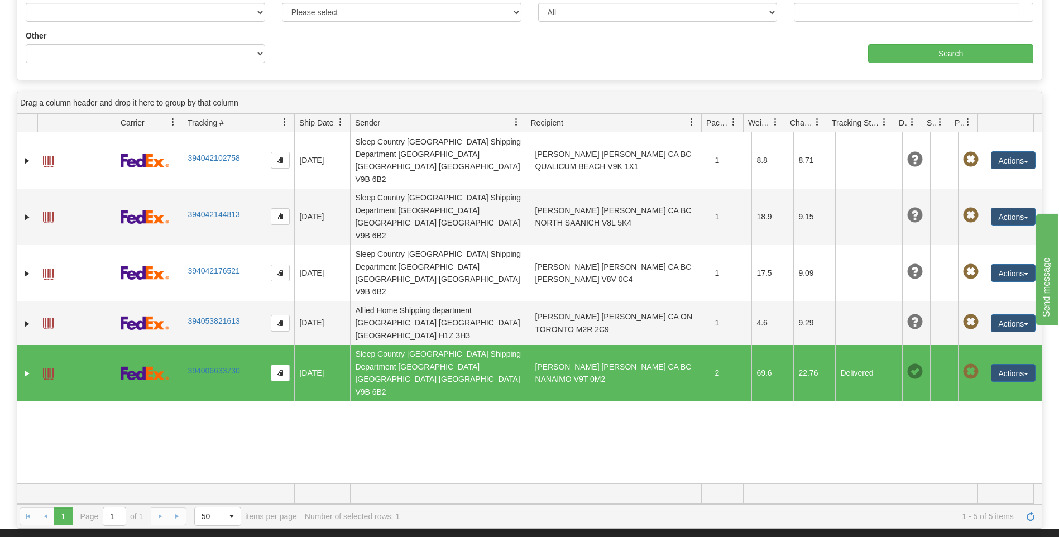
click at [487, 345] on td "Sleep Country [GEOGRAPHIC_DATA] Shipping Department [GEOGRAPHIC_DATA] [GEOGRAPH…" at bounding box center [440, 373] width 180 height 56
click at [109, 386] on div "31733479 2044 394042102758 [DATE] [DATE] 12:25:28 PM Sleep Country [GEOGRAPHIC_…" at bounding box center [529, 307] width 1024 height 351
